Goal: Information Seeking & Learning: Find specific fact

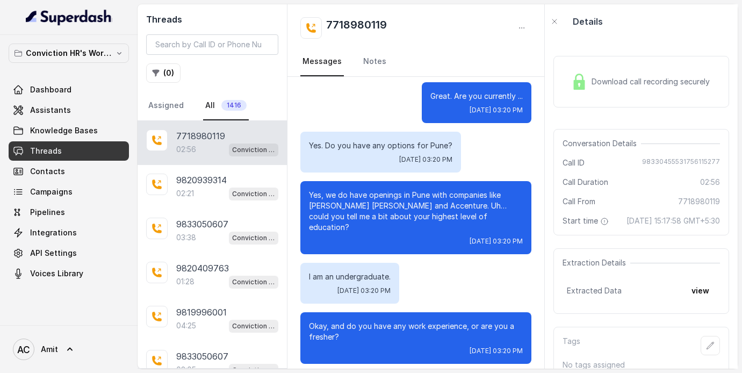
scroll to position [306, 0]
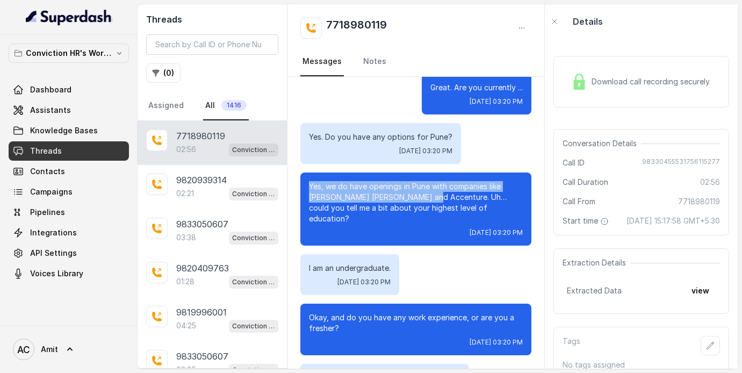
drag, startPoint x: 309, startPoint y: 185, endPoint x: 417, endPoint y: 198, distance: 108.7
click at [417, 198] on p "Yes, we do have openings in Pune with companies like [PERSON_NAME] [PERSON_NAME…" at bounding box center [416, 202] width 214 height 43
copy p "Yes, we do have openings in Pune with companies like [PERSON_NAME] [PERSON_NAME…"
